Goal: Information Seeking & Learning: Find specific fact

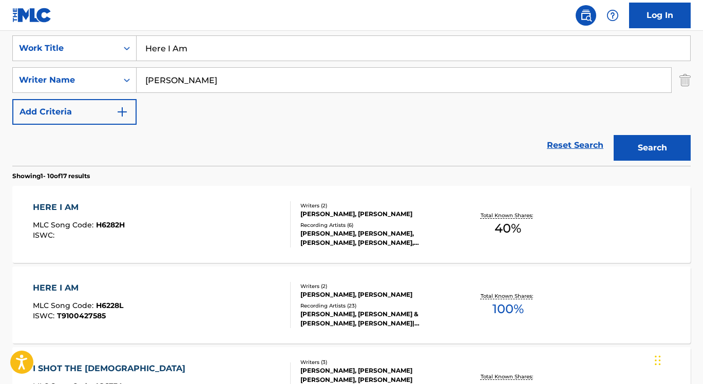
scroll to position [201, 0]
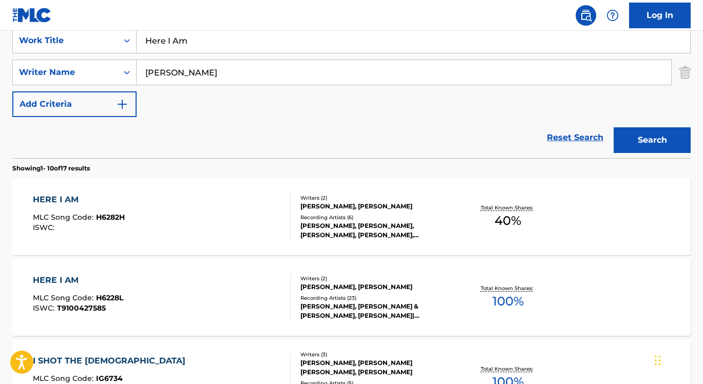
click at [257, 211] on div "HERE I AM MLC Song Code : H6282H ISWC :" at bounding box center [162, 217] width 258 height 46
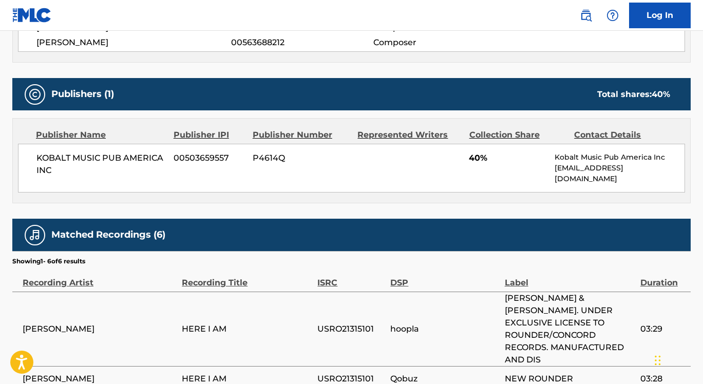
scroll to position [248, 0]
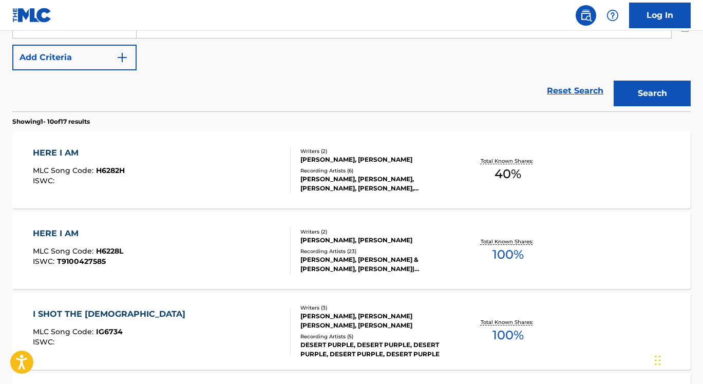
scroll to position [201, 0]
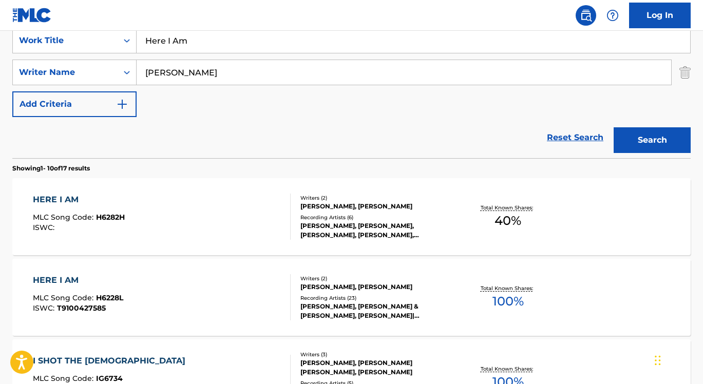
click at [168, 291] on div "HERE I AM MLC Song Code : H6228L ISWC : T9100427585" at bounding box center [162, 297] width 258 height 46
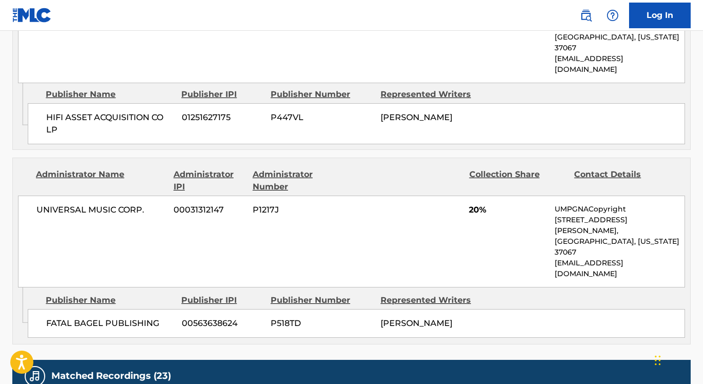
scroll to position [781, 0]
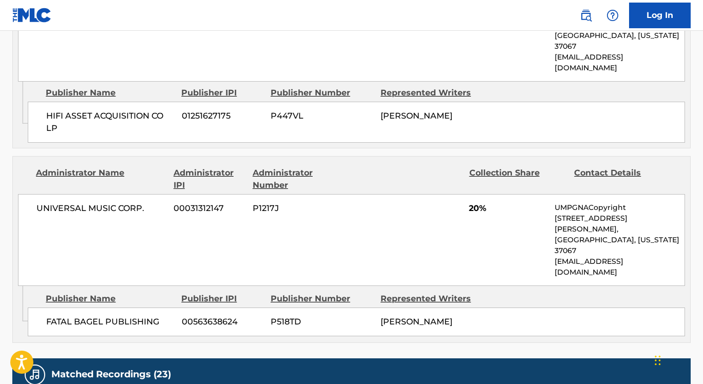
click at [112, 286] on div "Publisher Name Publisher IPI Publisher Number Represented Writers FATAL BAGEL P…" at bounding box center [359, 311] width 663 height 51
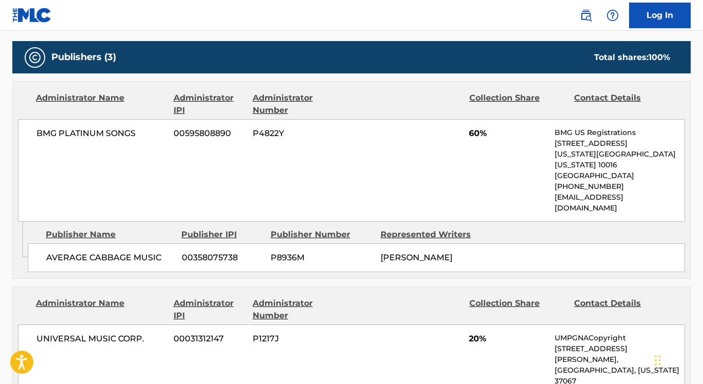
scroll to position [447, 0]
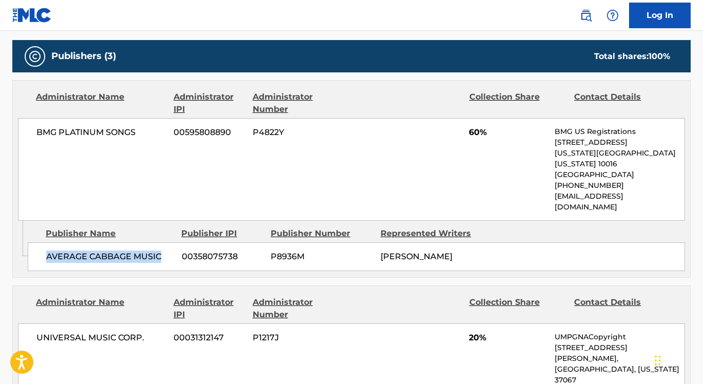
drag, startPoint x: 45, startPoint y: 235, endPoint x: 164, endPoint y: 239, distance: 119.2
click at [164, 242] on div "AVERAGE CABBAGE MUSIC 00358075738 P8936M [PERSON_NAME]" at bounding box center [356, 256] width 657 height 29
copy span "AVERAGE CABBAGE MUSIC"
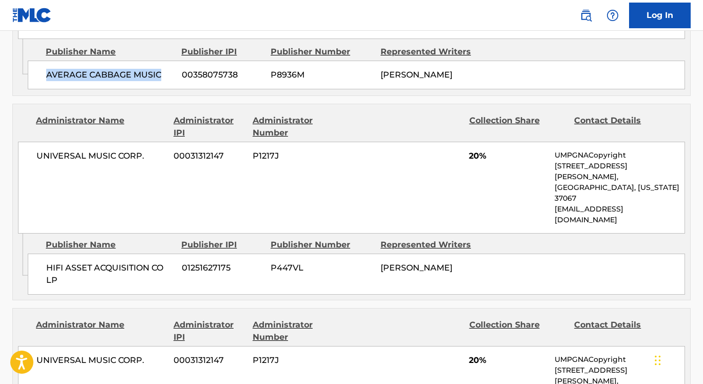
scroll to position [630, 0]
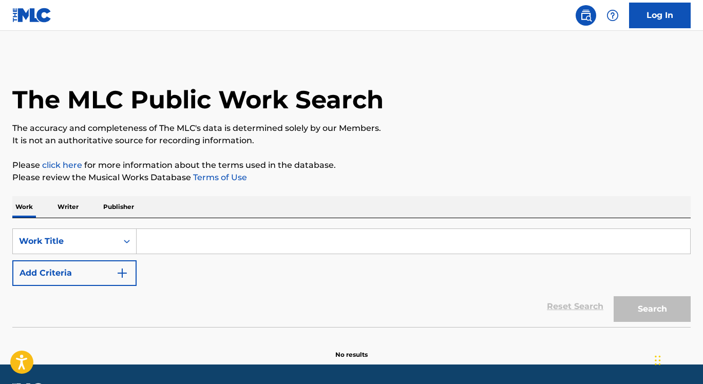
click at [322, 240] on input "Search Form" at bounding box center [414, 241] width 554 height 25
paste input "CAN'T BE TOUCHED (FEAT. MR. MAGIC & TROUBLE)"
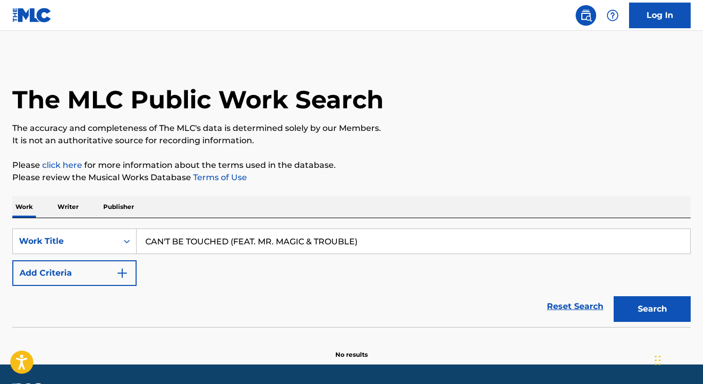
type input "CAN'T BE TOUCHED (FEAT. MR. MAGIC & TROUBLE)"
click at [614, 296] on button "Search" at bounding box center [652, 309] width 77 height 26
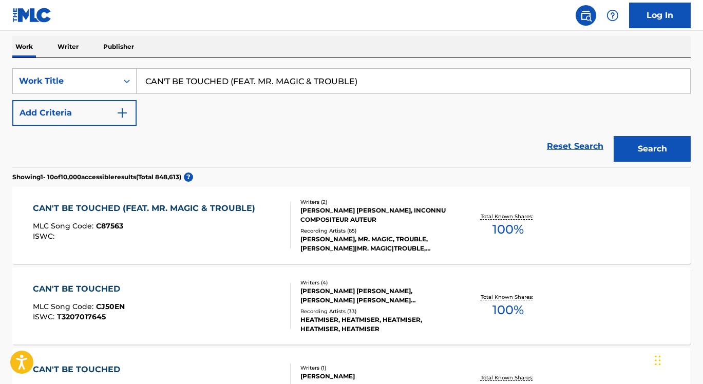
scroll to position [167, 0]
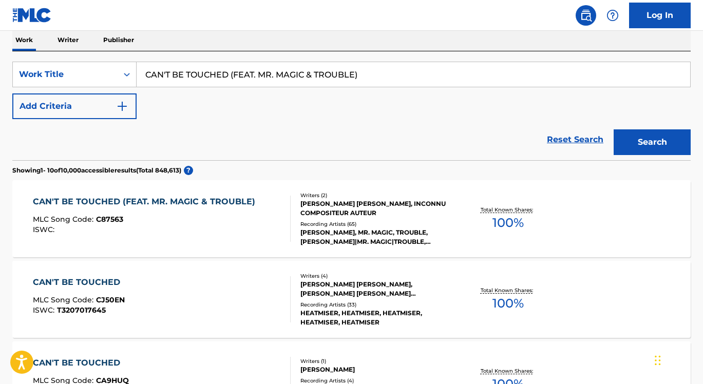
click at [272, 222] on div "CAN'T BE TOUCHED (FEAT. MR. MAGIC & TROUBLE) MLC Song Code : C87563 ISWC :" at bounding box center [162, 219] width 258 height 46
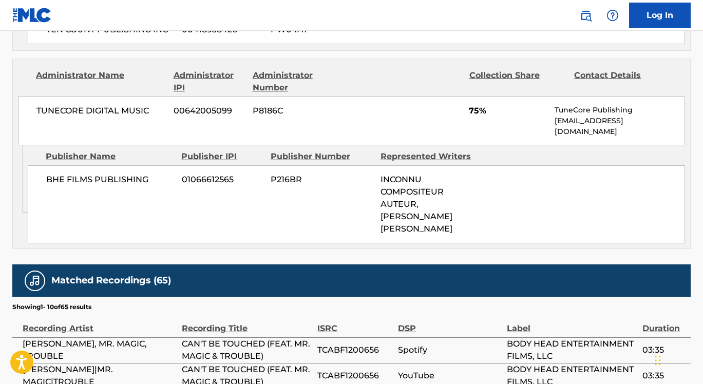
scroll to position [746, 0]
